Goal: Task Accomplishment & Management: Manage account settings

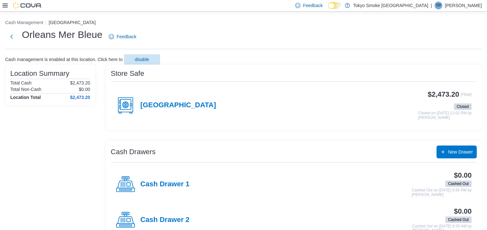
click at [239, 5] on p "[PERSON_NAME]" at bounding box center [463, 6] width 37 height 8
click at [239, 62] on span "Sign Out" at bounding box center [439, 61] width 17 height 6
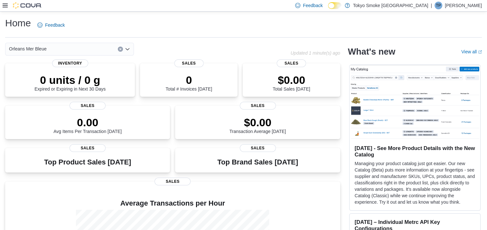
click at [469, 7] on p "[PERSON_NAME]" at bounding box center [463, 6] width 37 height 8
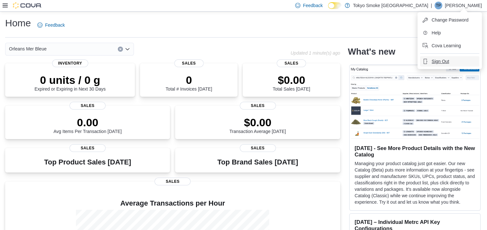
click at [441, 61] on span "Sign Out" at bounding box center [439, 61] width 17 height 6
